Goal: Transaction & Acquisition: Purchase product/service

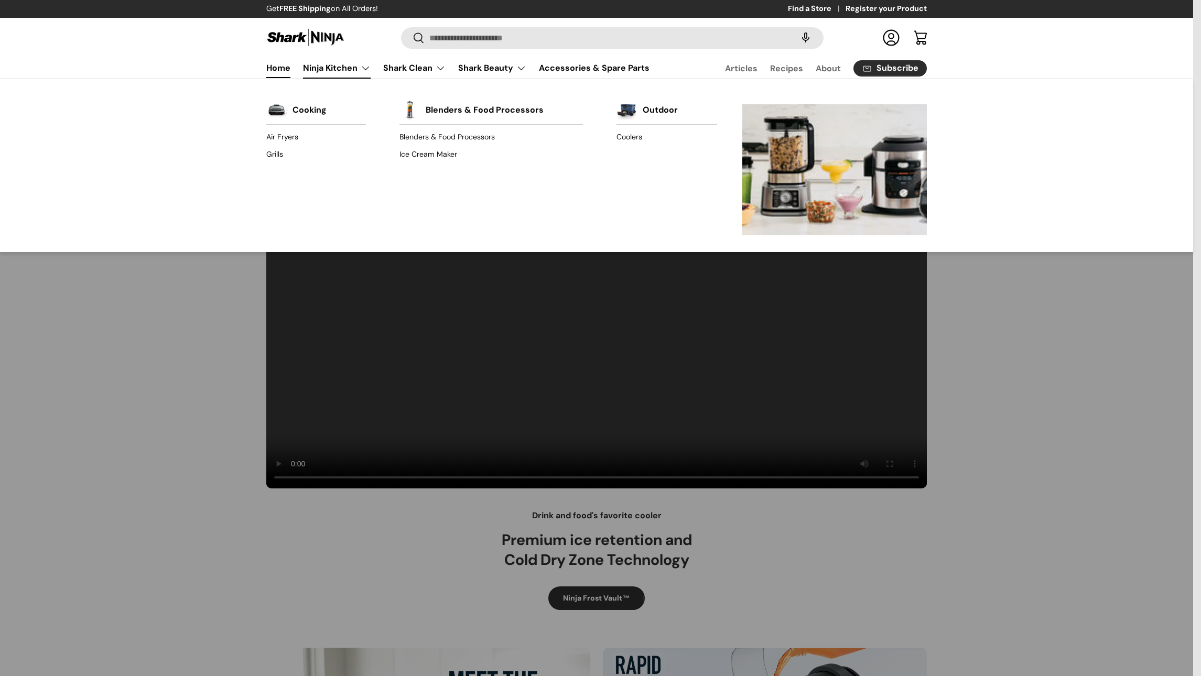
click at [350, 64] on link "Ninja Kitchen" at bounding box center [337, 68] width 68 height 21
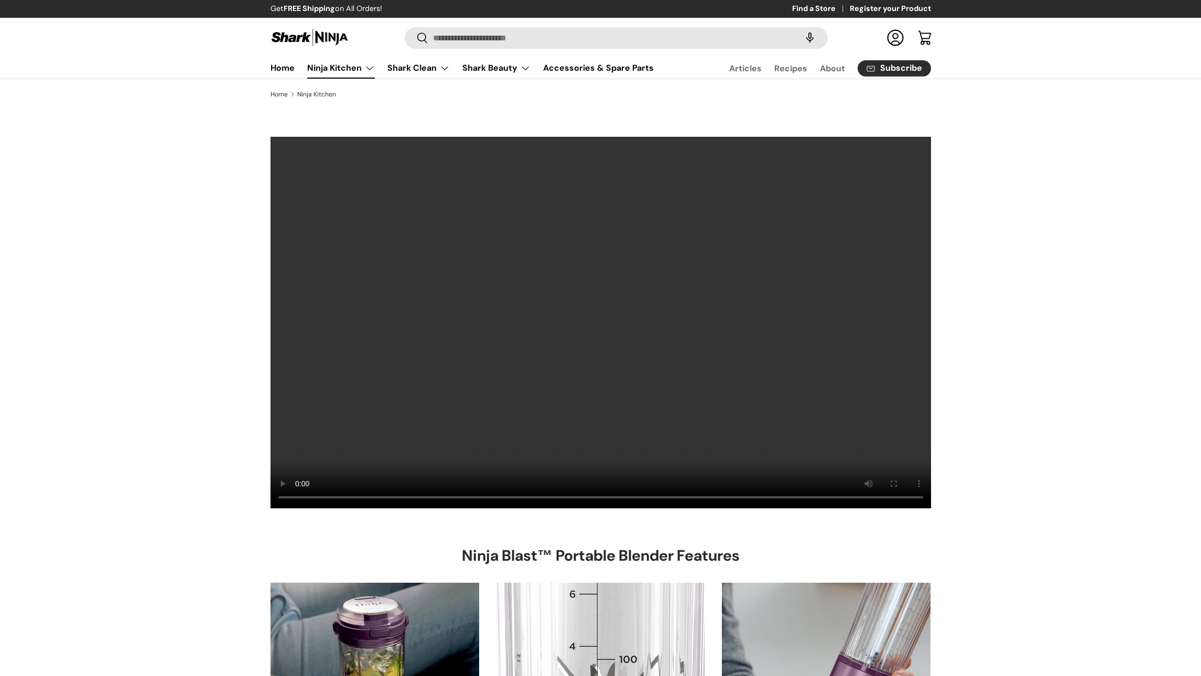
click at [362, 70] on link "Ninja Kitchen" at bounding box center [341, 68] width 68 height 21
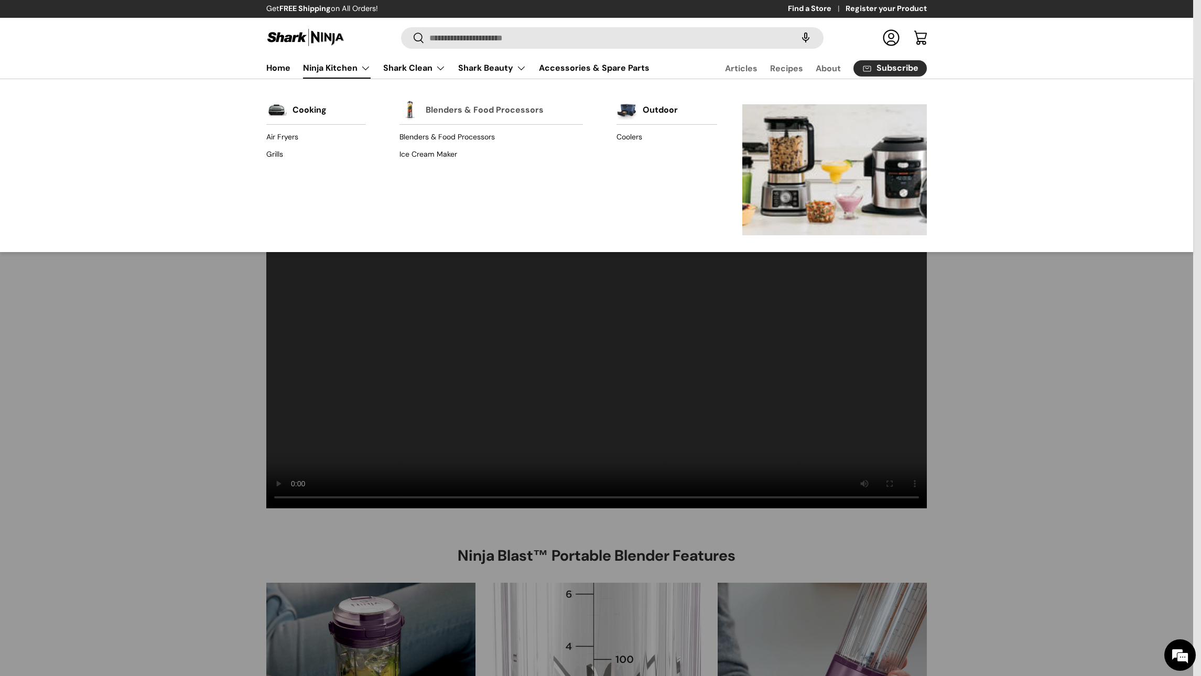
click at [454, 113] on link "Blenders & Food Processors" at bounding box center [485, 110] width 118 height 23
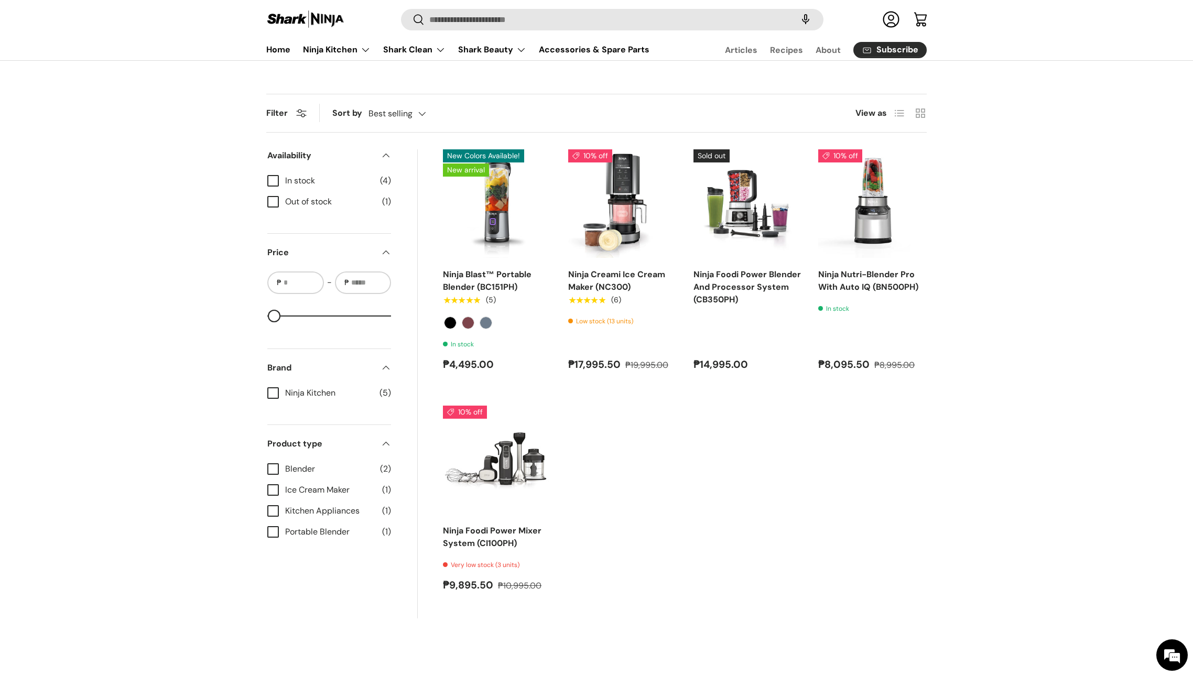
scroll to position [297, 0]
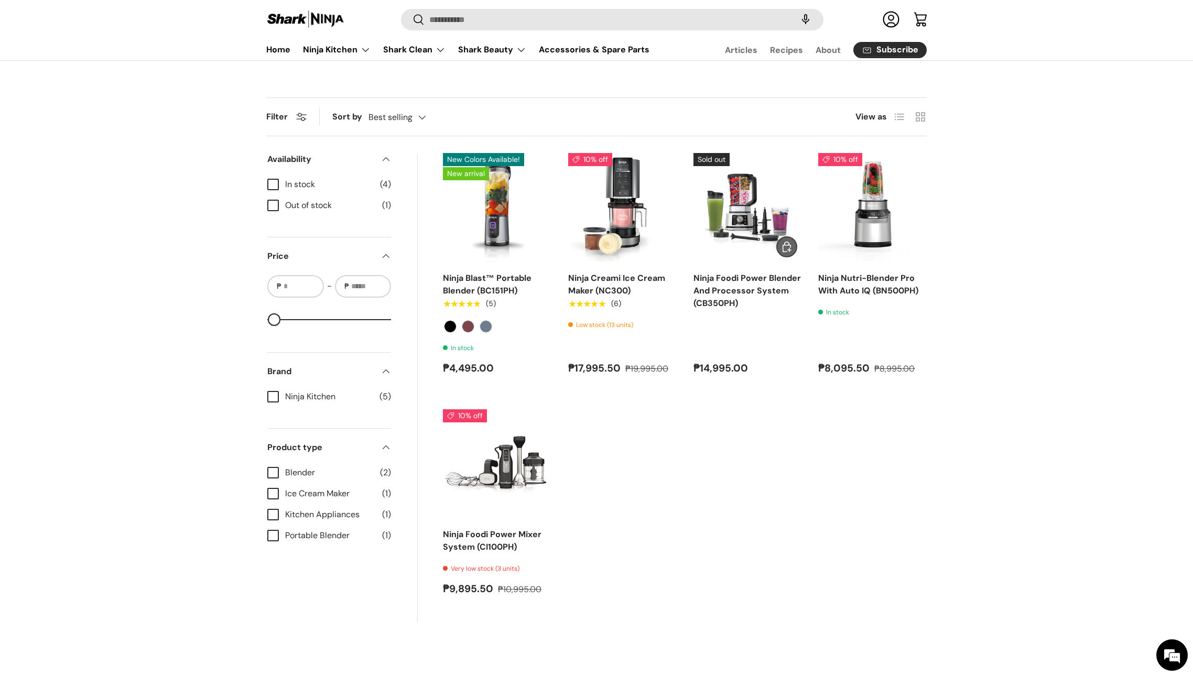
click at [0, 0] on img "Ninja Foodi Power Blender And Processor System (CB350PH)" at bounding box center [0, 0] width 0 height 0
